Goal: Task Accomplishment & Management: Manage account settings

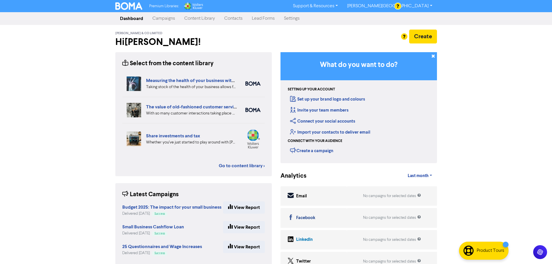
drag, startPoint x: 231, startPoint y: 21, endPoint x: 233, endPoint y: 24, distance: 3.7
click at [231, 21] on link "Contacts" at bounding box center [234, 19] width 28 height 12
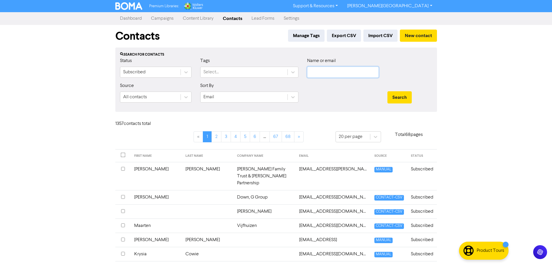
click at [326, 72] on input "text" at bounding box center [343, 72] width 72 height 11
paste input "[EMAIL_ADDRESS][DOMAIN_NAME]"
type input "[EMAIL_ADDRESS][DOMAIN_NAME]"
click at [387, 91] on button "Search" at bounding box center [399, 97] width 24 height 12
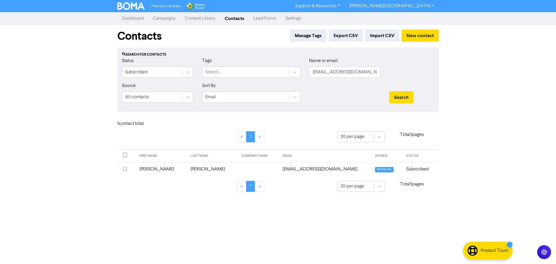
click at [279, 170] on td "[EMAIL_ADDRESS][DOMAIN_NAME]" at bounding box center [325, 169] width 93 height 14
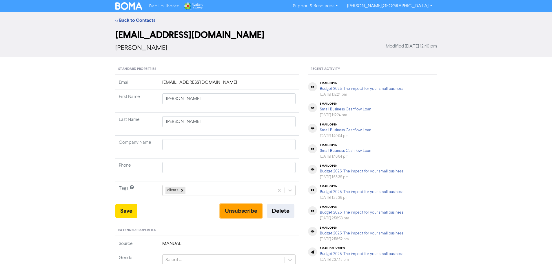
click at [238, 207] on button "Unsubscribe" at bounding box center [241, 211] width 42 height 14
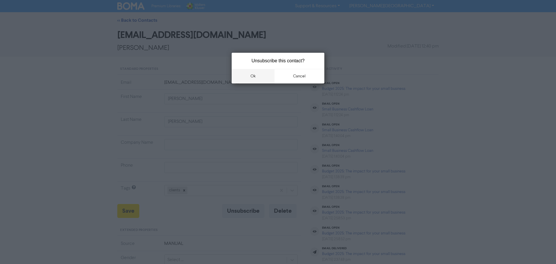
click at [258, 75] on button "ok" at bounding box center [253, 76] width 43 height 14
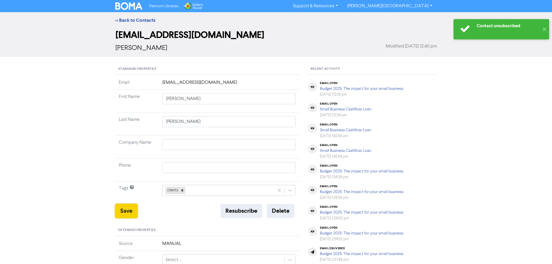
click at [130, 215] on button "Save" at bounding box center [126, 211] width 22 height 14
